Goal: Find specific page/section: Find specific page/section

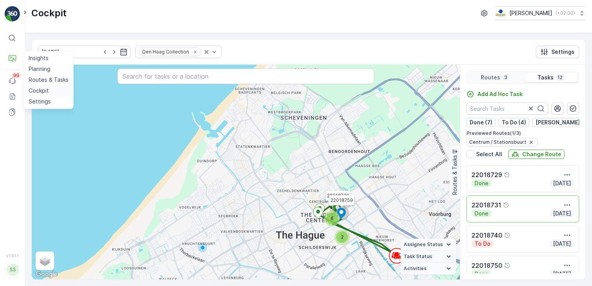
click at [45, 89] on p "Cockpit" at bounding box center [39, 91] width 20 height 8
click at [45, 90] on p "Cockpit" at bounding box center [39, 91] width 20 height 8
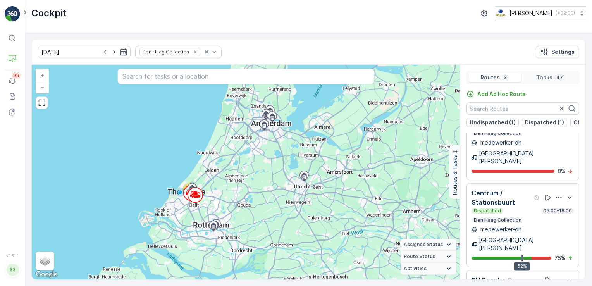
scroll to position [19, 0]
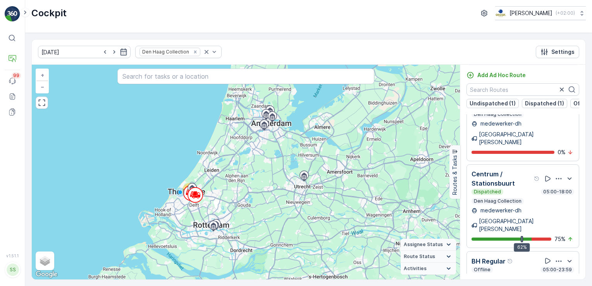
click at [523, 189] on div "Dispatched 05:00-18:00" at bounding box center [523, 192] width 103 height 6
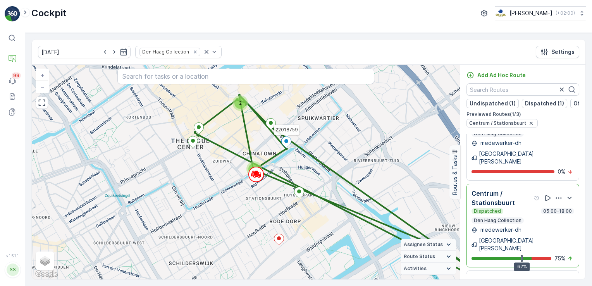
click at [284, 144] on icon at bounding box center [287, 142] width 10 height 11
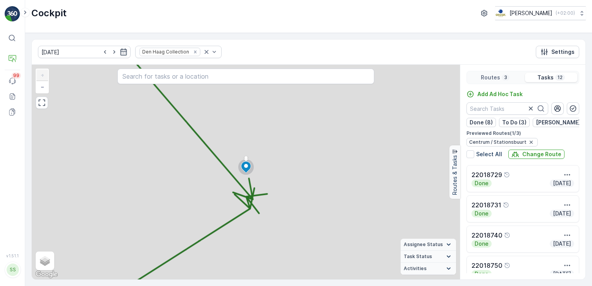
scroll to position [0, 0]
